Goal: Download file/media

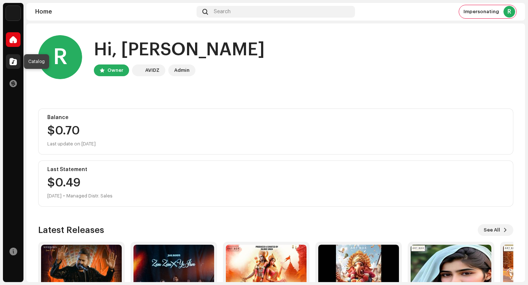
click at [15, 64] on span at bounding box center [13, 62] width 7 height 6
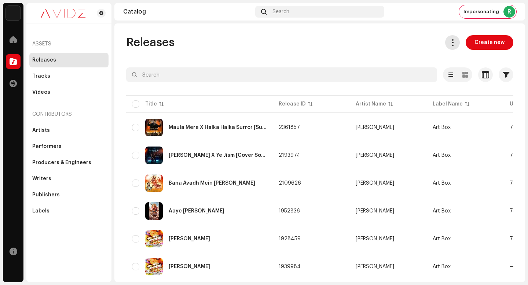
click at [449, 44] on span at bounding box center [452, 43] width 7 height 6
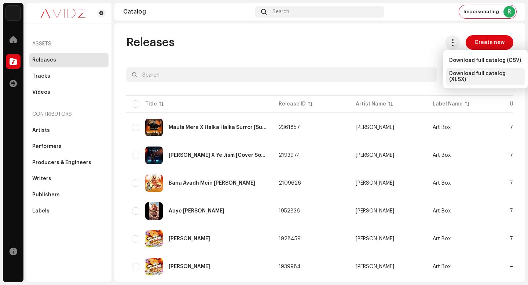
click at [465, 77] on span "Download full catalog (XLSX)" at bounding box center [485, 77] width 73 height 12
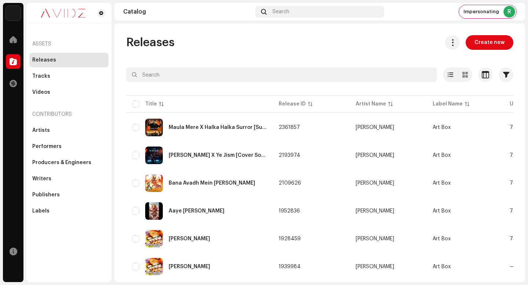
click at [259, 43] on div "Releases Create new" at bounding box center [319, 42] width 387 height 15
click at [309, 49] on div "Releases Create new" at bounding box center [319, 42] width 387 height 15
click at [492, 7] on div "Impersonating R" at bounding box center [487, 11] width 57 height 13
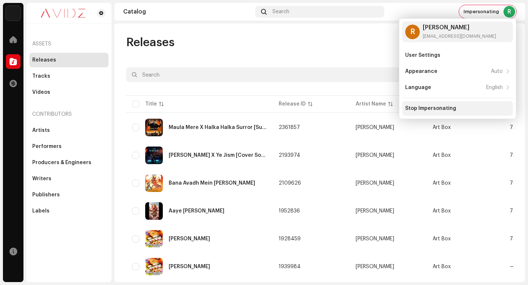
click at [430, 105] on div "Stop Impersonating" at bounding box center [457, 108] width 111 height 15
